Goal: Navigation & Orientation: Find specific page/section

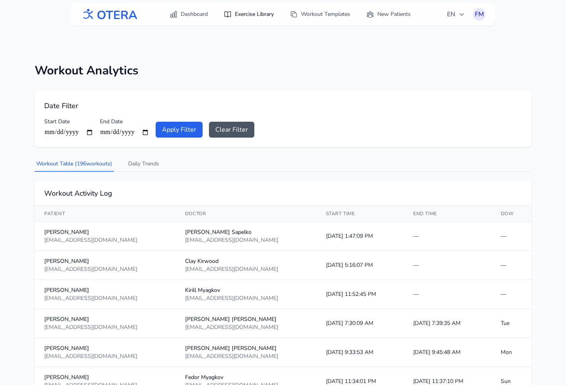
click at [246, 11] on link "Exercise Library" at bounding box center [249, 14] width 60 height 14
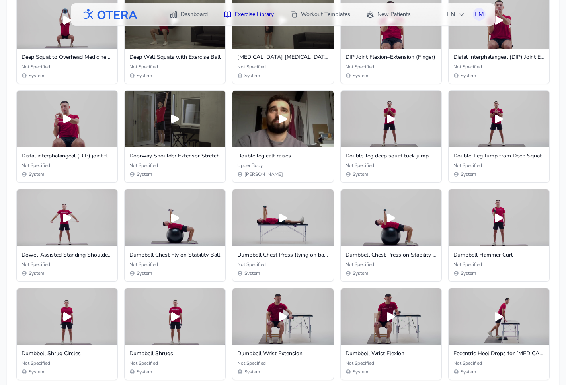
scroll to position [1405, 0]
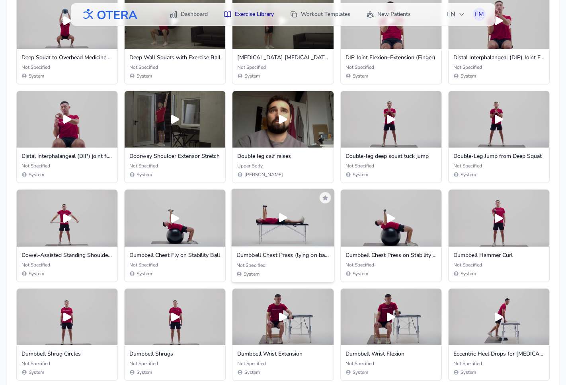
click at [292, 233] on div at bounding box center [283, 218] width 103 height 58
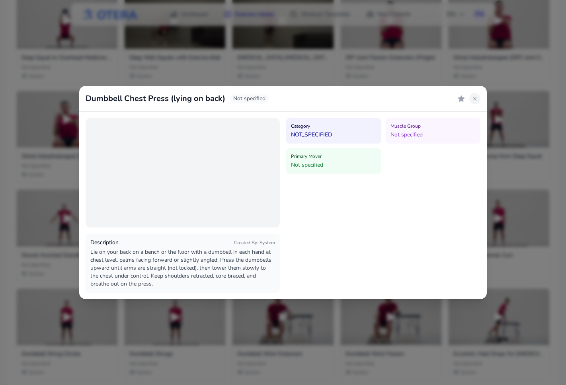
click at [473, 101] on icon at bounding box center [475, 99] width 6 height 6
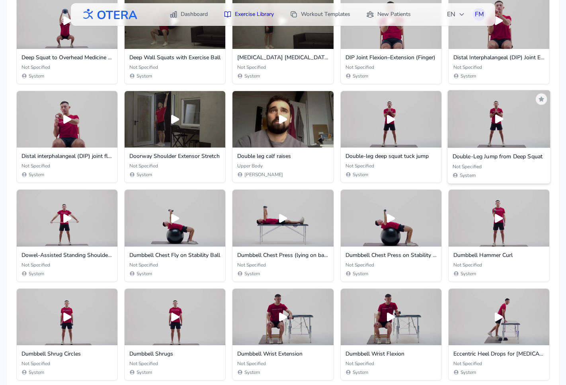
click at [495, 123] on icon at bounding box center [498, 119] width 13 height 13
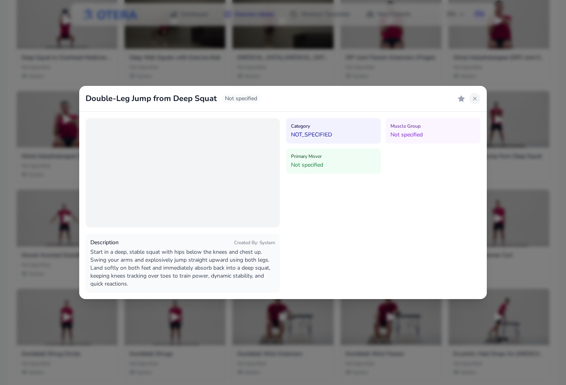
click at [473, 97] on icon at bounding box center [475, 99] width 6 height 6
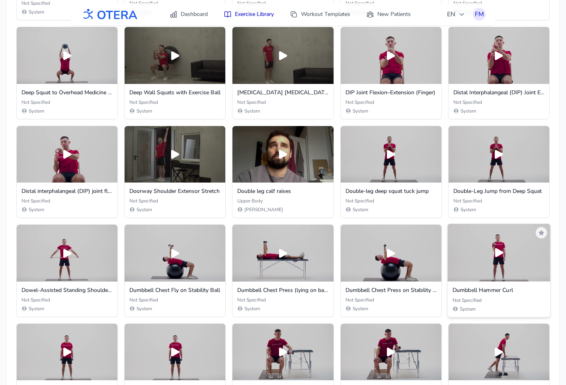
scroll to position [1355, 0]
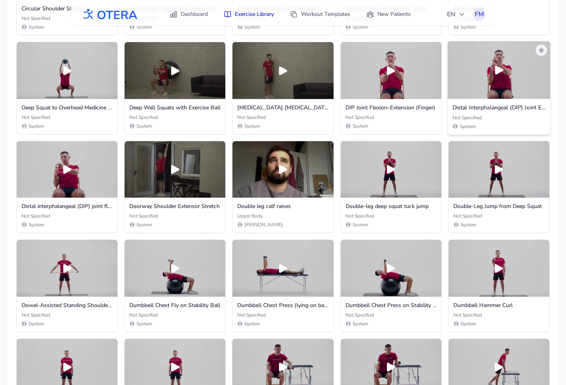
click at [501, 72] on icon at bounding box center [498, 70] width 13 height 13
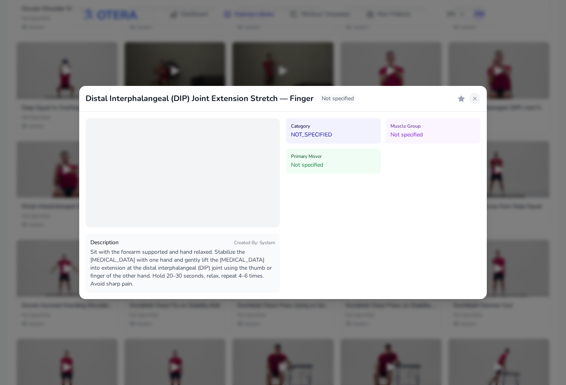
click at [475, 96] on icon at bounding box center [475, 99] width 6 height 6
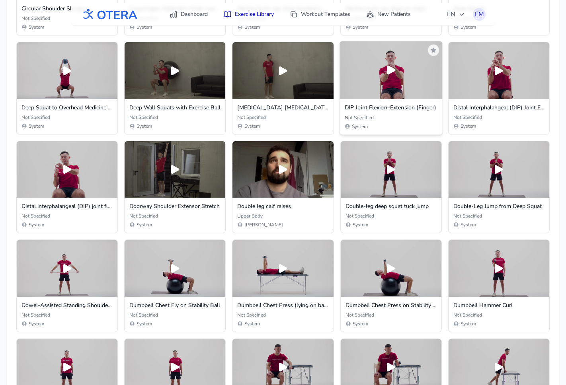
click at [390, 73] on icon at bounding box center [391, 70] width 8 height 9
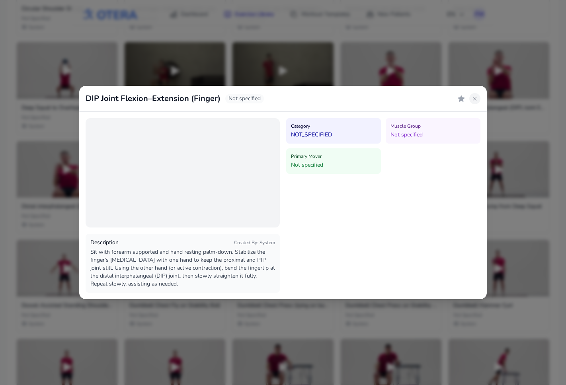
click at [478, 97] on button at bounding box center [474, 98] width 11 height 11
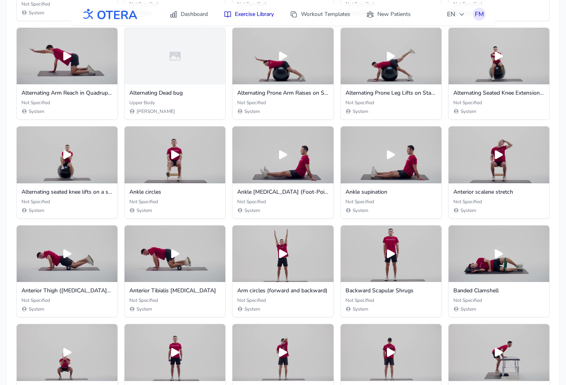
scroll to position [46, 0]
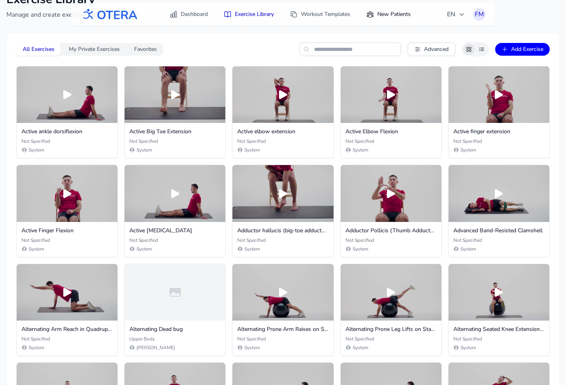
click at [381, 15] on link "New Patients" at bounding box center [388, 14] width 54 height 14
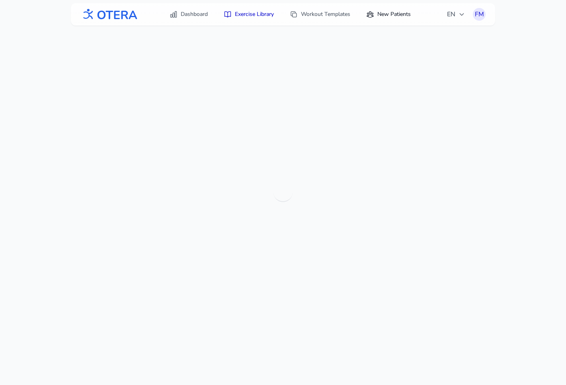
scroll to position [25, 0]
